Goal: Find specific page/section: Find specific page/section

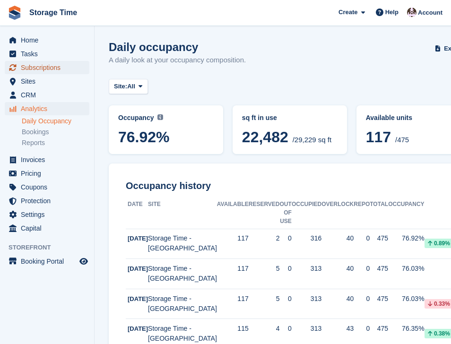
click at [33, 68] on span "Subscriptions" at bounding box center [49, 67] width 57 height 13
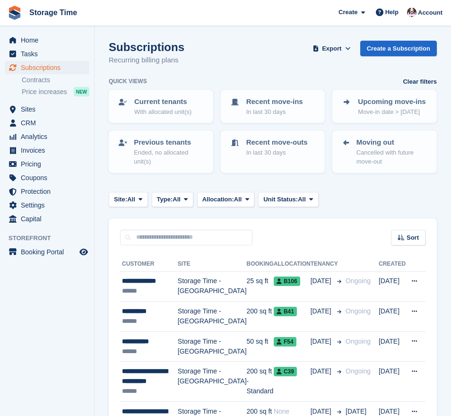
click at [20, 344] on div "Home Tasks Subscriptions Subscriptions Subscriptions Contracts Price increases …" at bounding box center [47, 234] width 95 height 416
click at [19, 344] on div "Home Tasks Subscriptions Subscriptions Subscriptions Contracts Price increases …" at bounding box center [47, 234] width 95 height 416
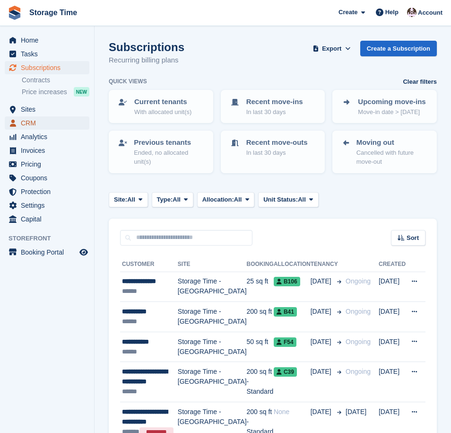
click at [37, 122] on span "CRM" at bounding box center [49, 122] width 57 height 13
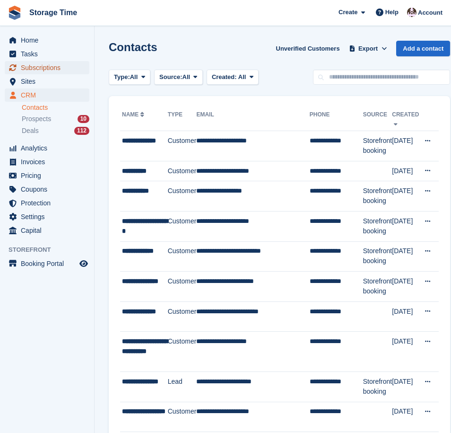
click at [28, 65] on span "Subscriptions" at bounding box center [49, 67] width 57 height 13
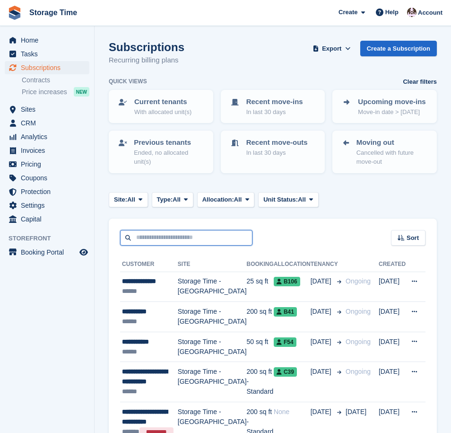
click at [159, 240] on input "text" at bounding box center [186, 238] width 132 height 16
click at [147, 243] on input "text" at bounding box center [186, 238] width 132 height 16
click at [282, 225] on div "Sort Sort by Customer name Date created Move in date Move out date Created (old…" at bounding box center [273, 231] width 328 height 27
click at [294, 222] on div "Sort Sort by Customer name Date created Move in date Move out date Created (old…" at bounding box center [273, 231] width 328 height 27
